Goal: Information Seeking & Learning: Learn about a topic

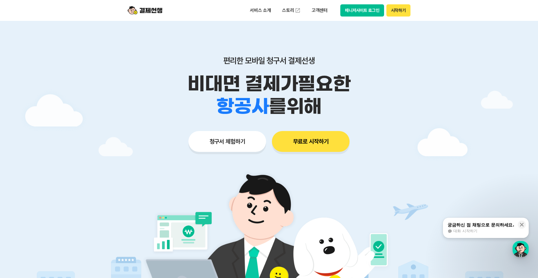
click at [152, 10] on img at bounding box center [145, 10] width 35 height 11
click at [253, 7] on p "서비스 소개" at bounding box center [260, 10] width 29 height 10
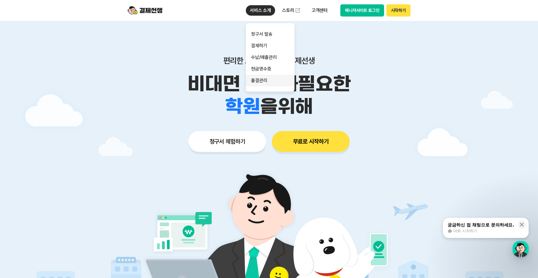
click at [261, 80] on link "출결관리" at bounding box center [270, 81] width 49 height 12
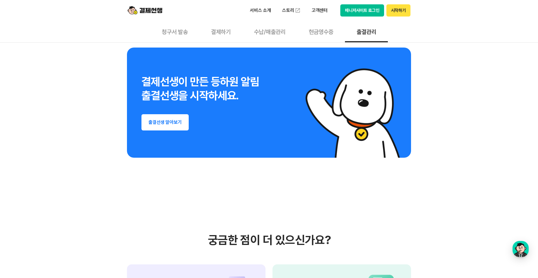
scroll to position [1131, 0]
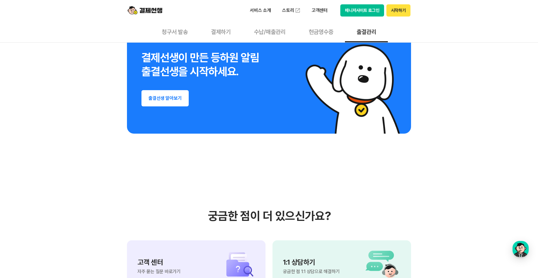
click at [164, 98] on button "출결선생 알아보기" at bounding box center [164, 98] width 47 height 16
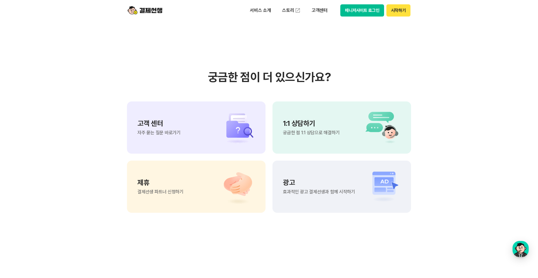
scroll to position [1276, 0]
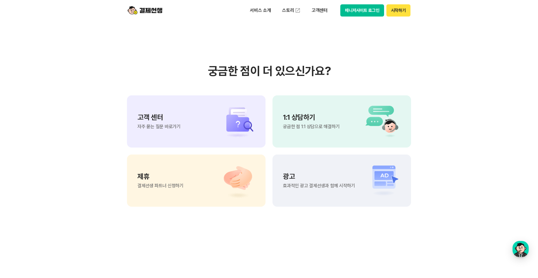
click at [176, 125] on span "자주 묻는 질문 바로가기" at bounding box center [158, 126] width 43 height 5
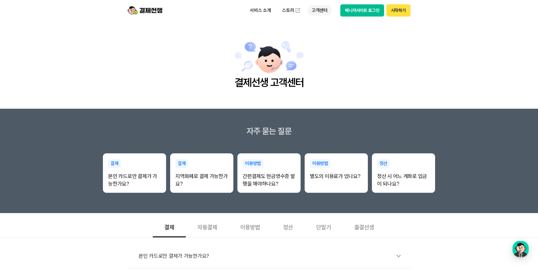
click at [314, 11] on p "고객센터" at bounding box center [320, 10] width 24 height 10
click at [320, 36] on link "자주 묻는 질문" at bounding box center [332, 34] width 49 height 12
click at [288, 8] on link "스토리" at bounding box center [291, 11] width 27 height 12
click at [156, 13] on img at bounding box center [145, 10] width 35 height 11
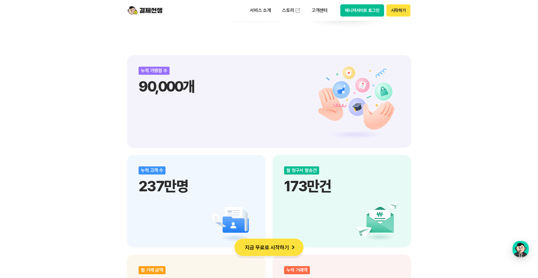
scroll to position [638, 0]
click at [188, 91] on p "90,000개" at bounding box center [269, 86] width 261 height 17
click at [351, 103] on div "누적 가맹점 수 90,000개" at bounding box center [269, 101] width 284 height 93
click at [165, 69] on div "누적 가맹점 수" at bounding box center [154, 71] width 31 height 8
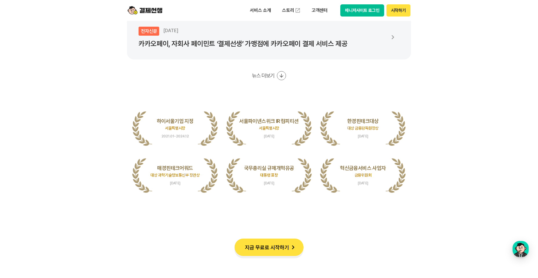
scroll to position [1189, 0]
